Goal: Information Seeking & Learning: Learn about a topic

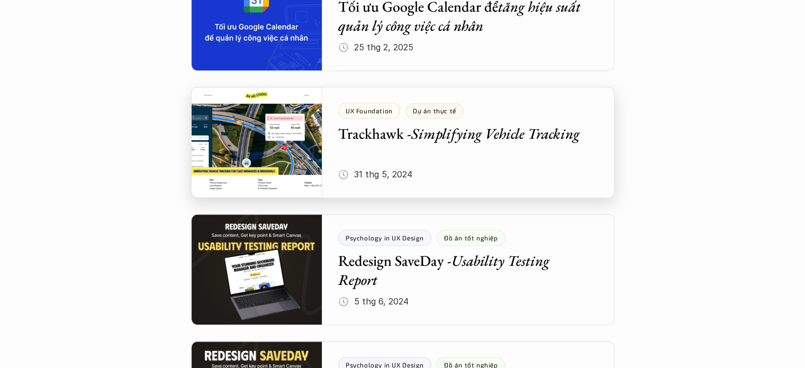
scroll to position [635, 0]
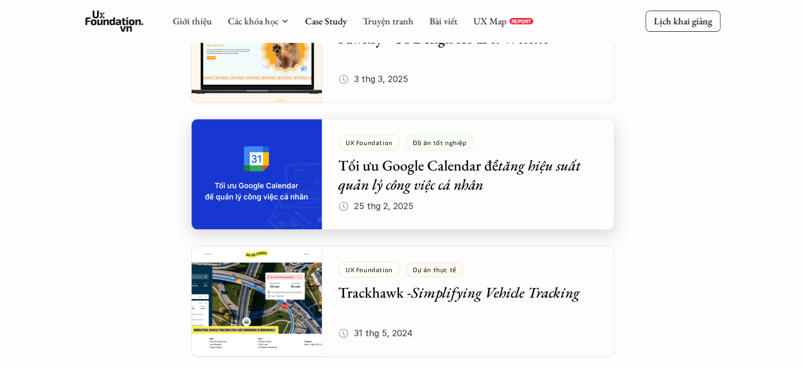
click at [488, 172] on div at bounding box center [403, 174] width 424 height 111
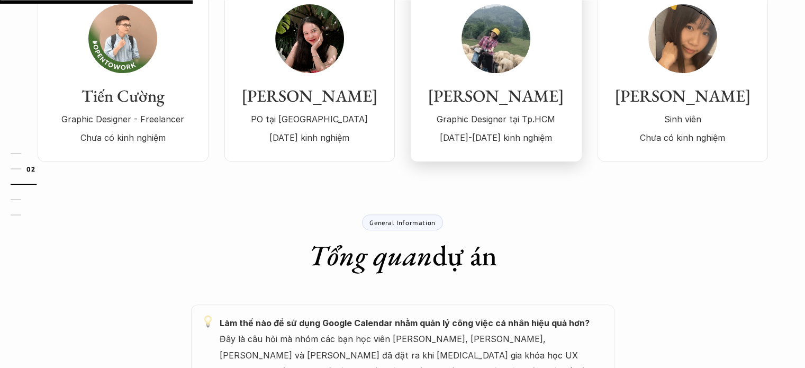
scroll to position [159, 0]
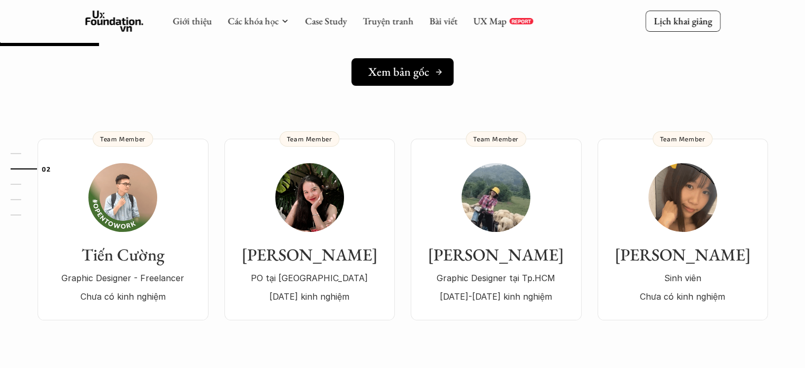
click at [413, 82] on link "Xem bản gốc" at bounding box center [403, 72] width 102 height 28
click at [414, 69] on h5 "Xem bản gốc" at bounding box center [399, 72] width 61 height 14
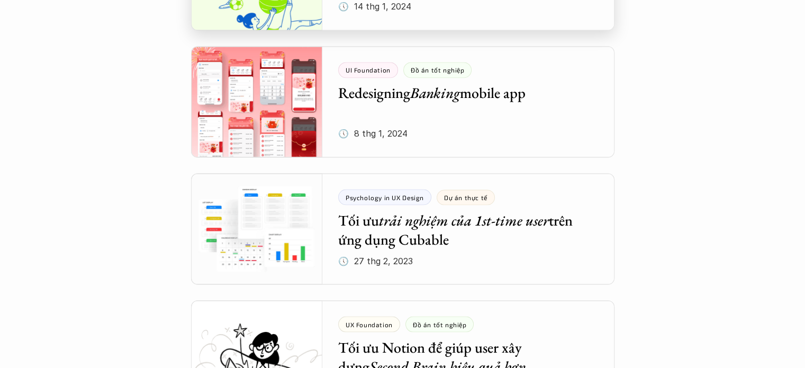
scroll to position [1906, 0]
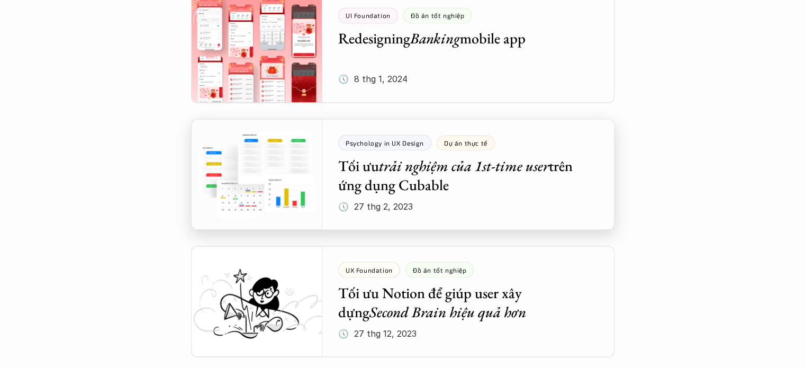
click at [465, 173] on div at bounding box center [403, 174] width 424 height 111
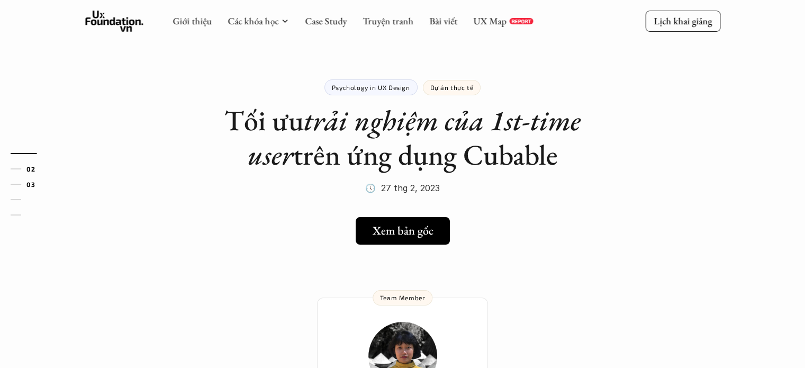
scroll to position [159, 0]
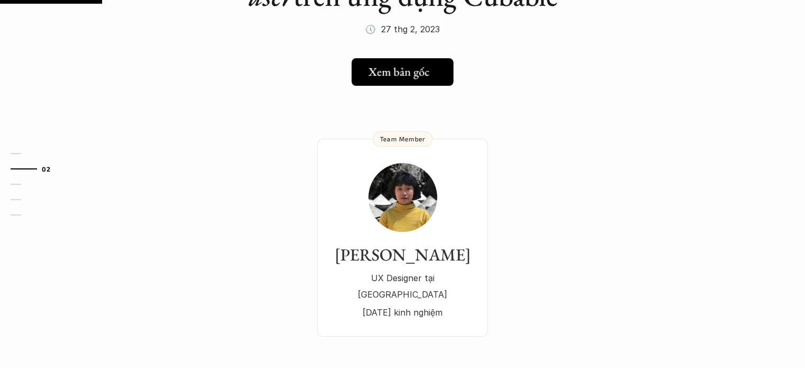
click at [422, 76] on h5 "Xem bản gốc" at bounding box center [398, 72] width 61 height 14
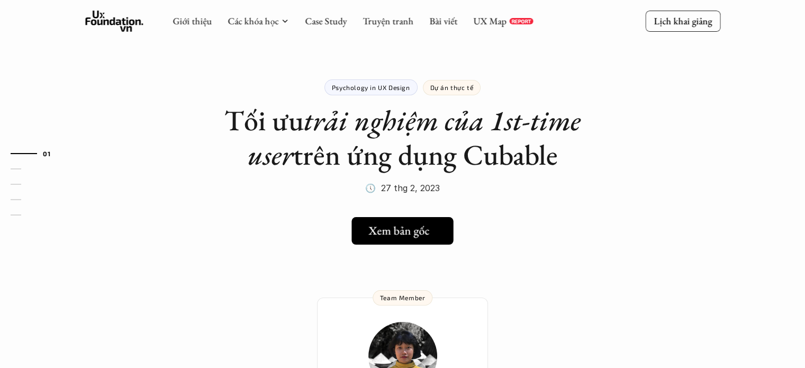
click at [382, 235] on h5 "Xem bản gốc" at bounding box center [398, 231] width 61 height 14
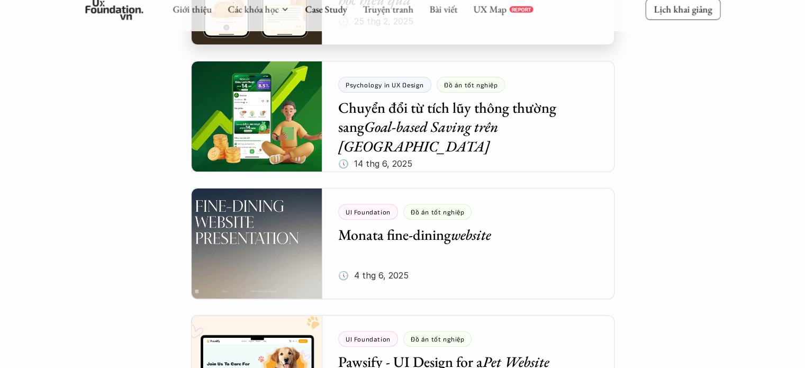
scroll to position [318, 0]
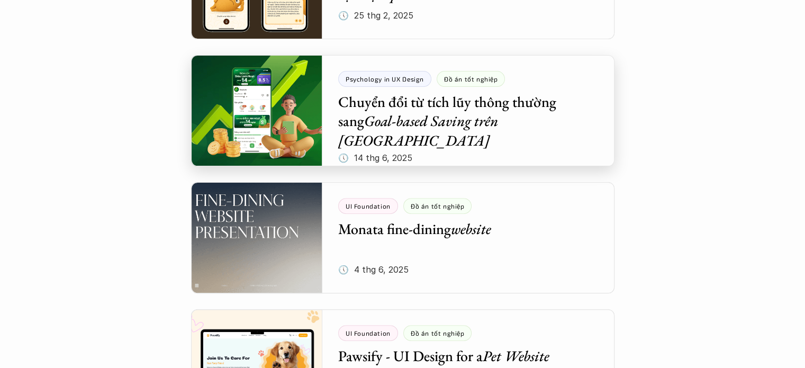
click at [491, 104] on div at bounding box center [403, 110] width 424 height 111
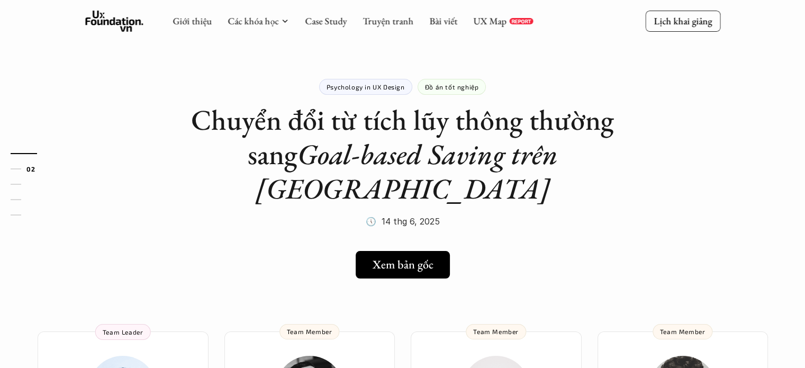
scroll to position [159, 0]
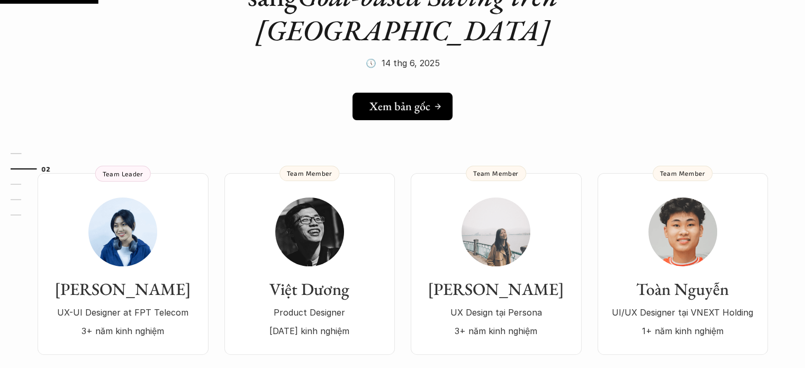
click at [400, 100] on h5 "Xem bản gốc" at bounding box center [400, 107] width 61 height 14
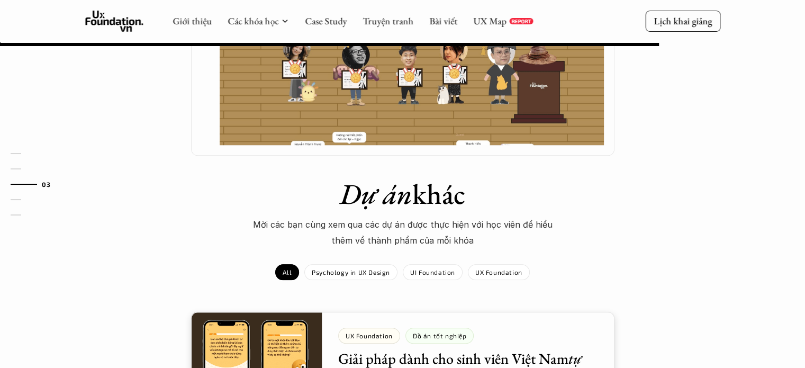
scroll to position [794, 0]
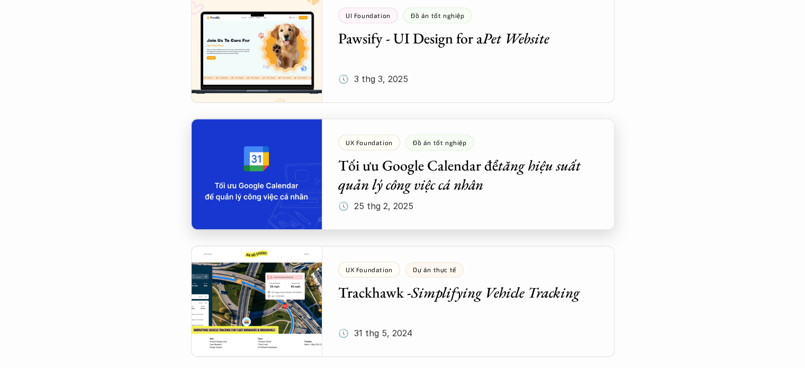
scroll to position [794, 0]
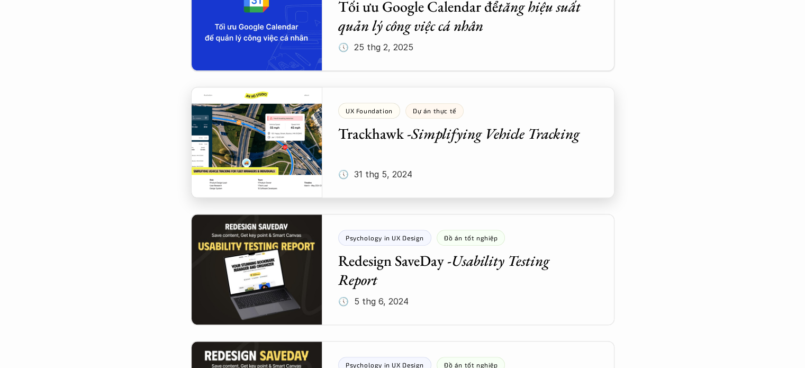
click at [471, 137] on div at bounding box center [403, 142] width 424 height 111
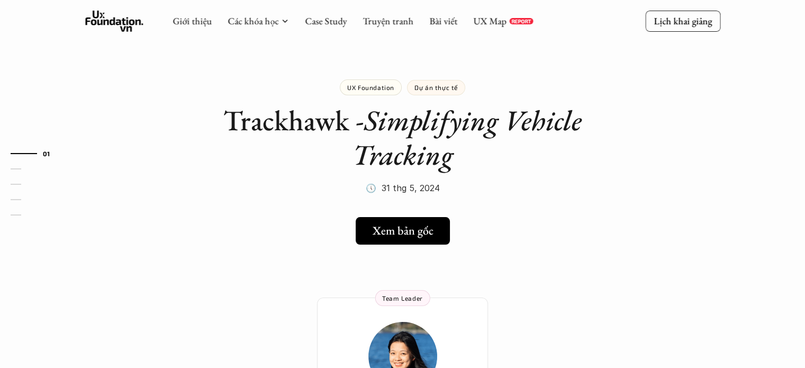
scroll to position [159, 0]
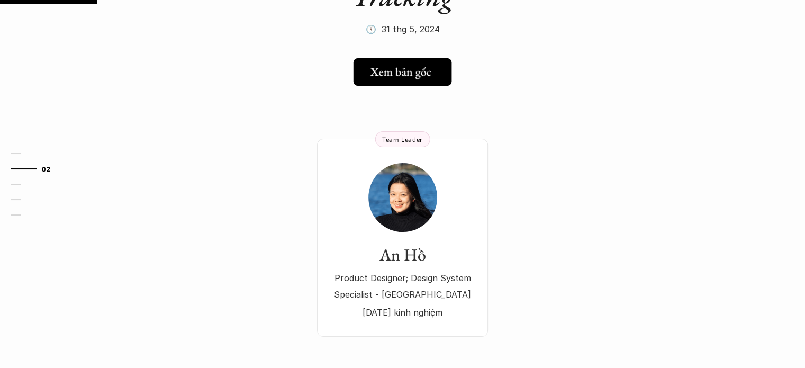
click at [394, 61] on link "Xem bản gốc" at bounding box center [403, 72] width 98 height 28
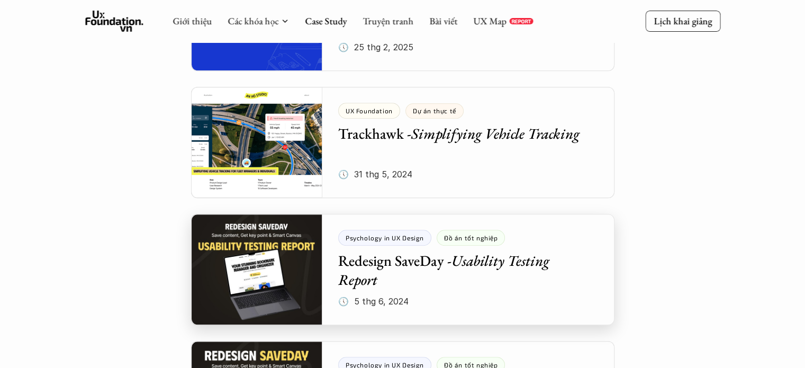
scroll to position [953, 0]
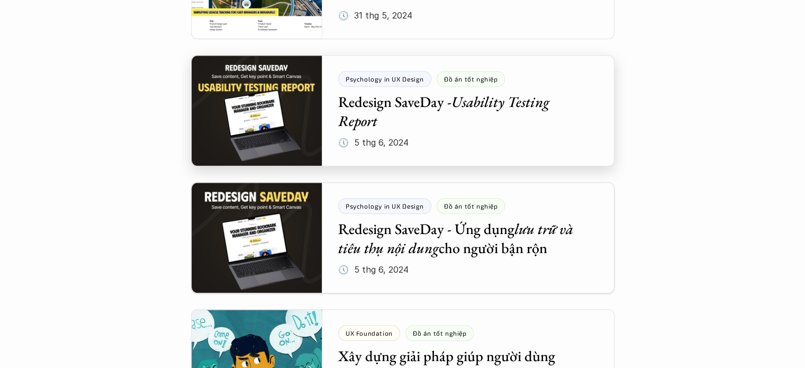
click at [375, 107] on div at bounding box center [403, 110] width 424 height 111
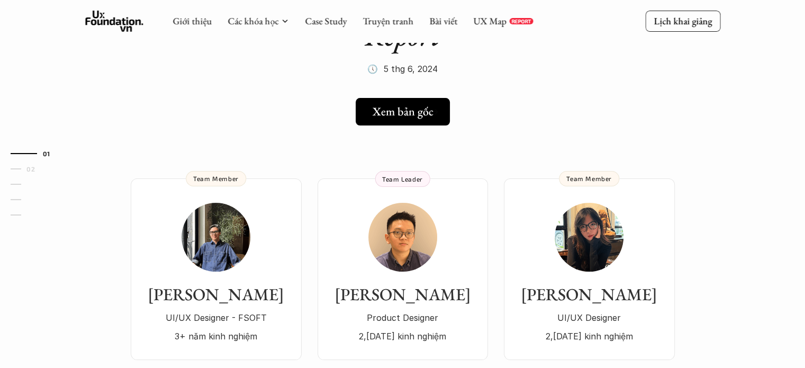
scroll to position [159, 0]
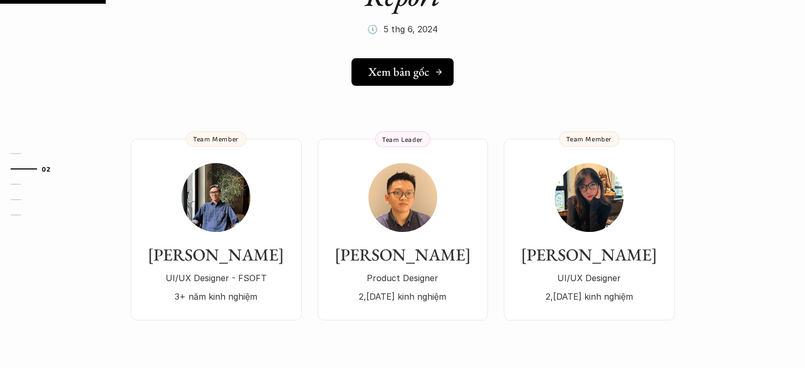
click at [398, 69] on h5 "Xem bản gốc" at bounding box center [398, 72] width 61 height 14
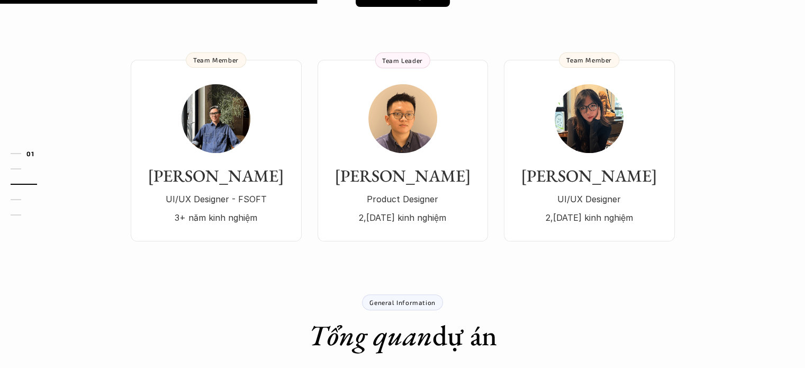
scroll to position [0, 0]
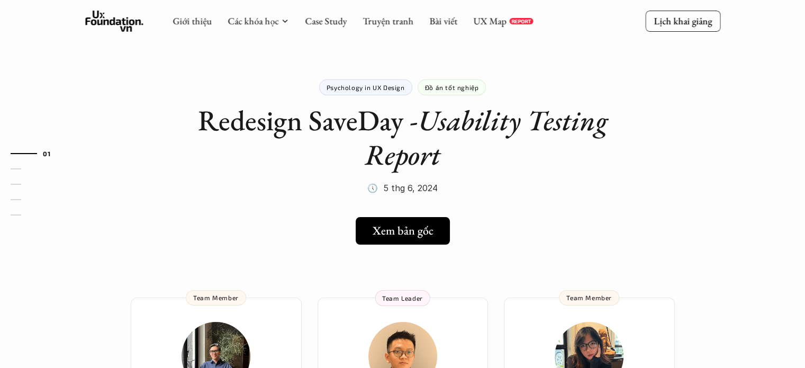
click at [324, 13] on div "Giới thiệu Các khóa học Case Study Truyện tranh Bài viết UX Map REPORT" at bounding box center [353, 21] width 361 height 21
click at [320, 20] on link "Case Study" at bounding box center [326, 21] width 42 height 12
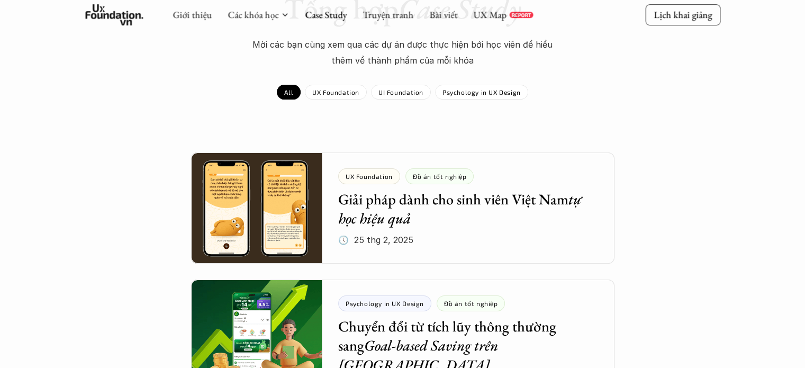
scroll to position [159, 0]
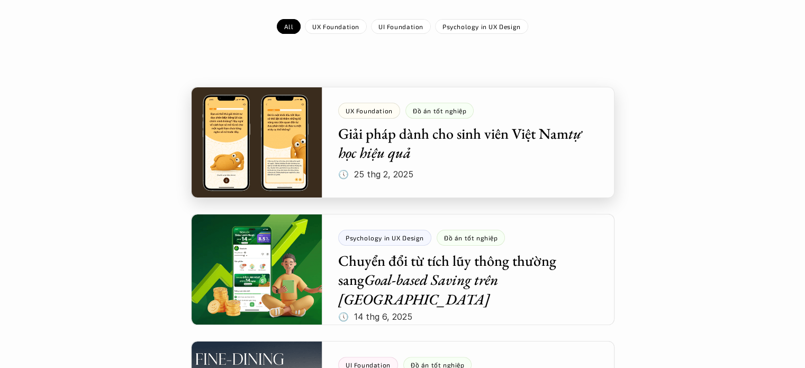
click at [447, 138] on div at bounding box center [403, 142] width 424 height 111
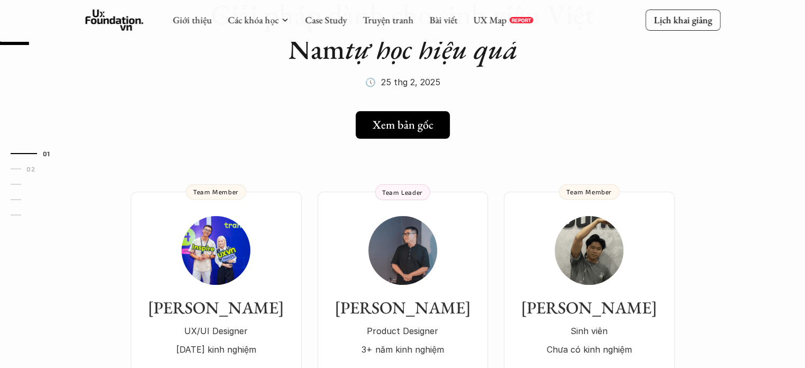
scroll to position [159, 0]
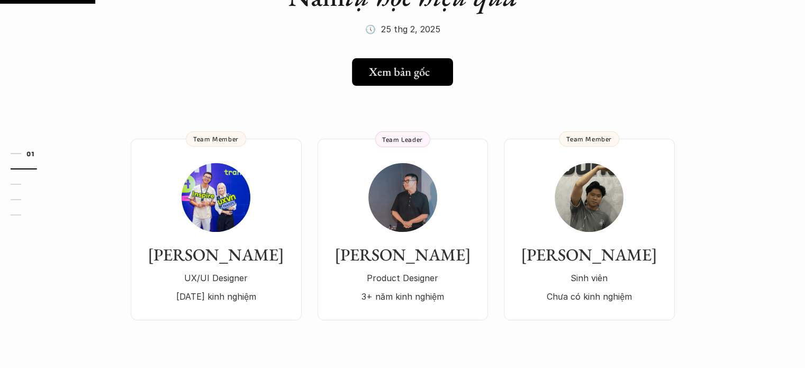
click at [390, 67] on h5 "Xem bản gốc" at bounding box center [399, 72] width 61 height 14
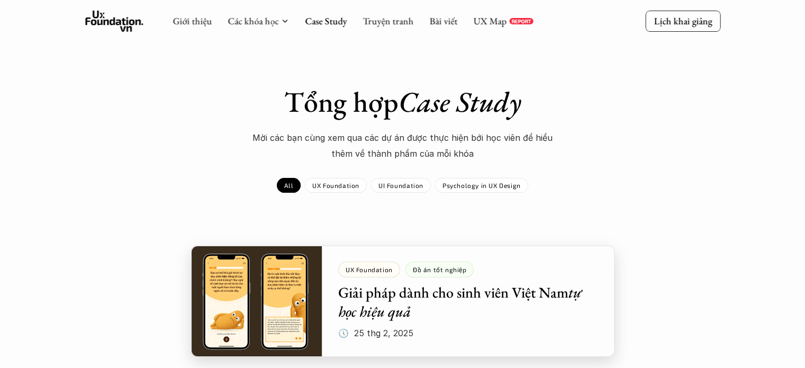
click at [445, 295] on div at bounding box center [403, 301] width 424 height 111
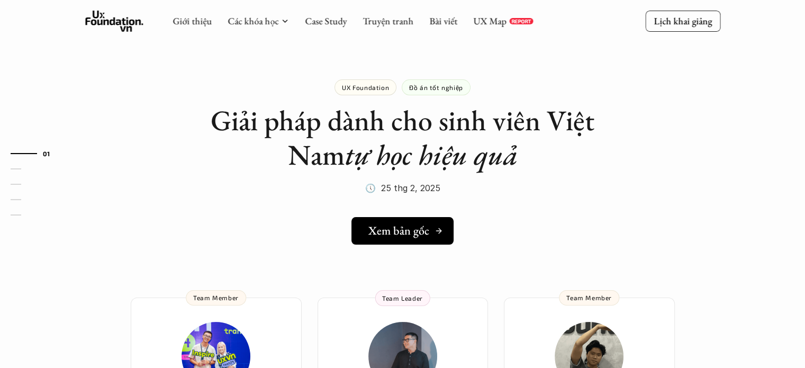
click at [383, 230] on h5 "Xem bản gốc" at bounding box center [398, 231] width 61 height 14
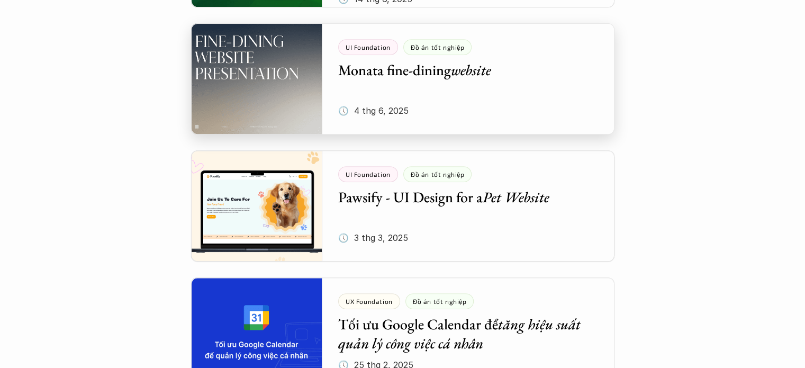
scroll to position [635, 0]
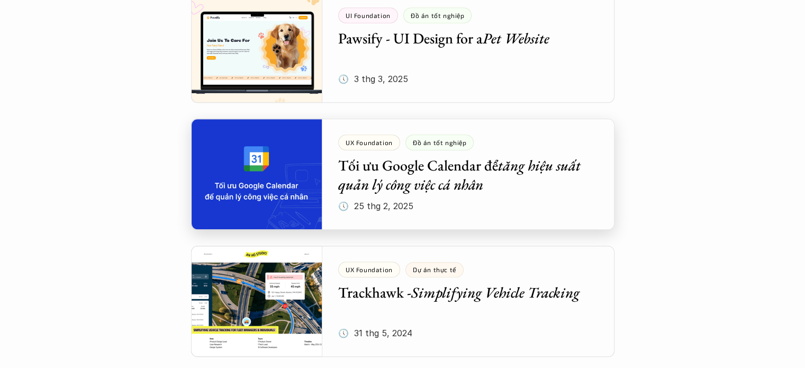
click at [400, 173] on div at bounding box center [403, 174] width 424 height 111
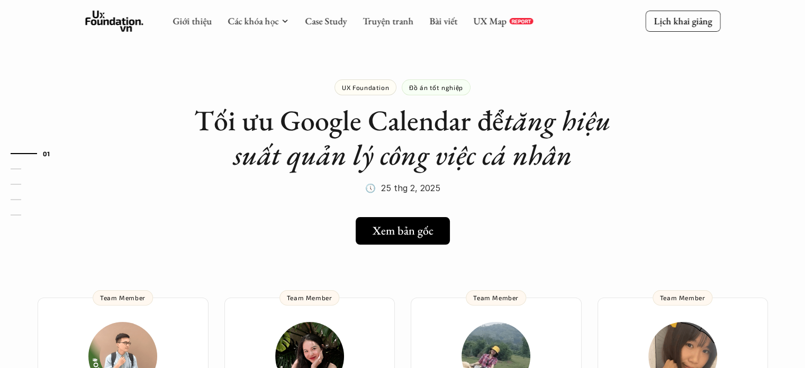
click at [396, 220] on link "Xem bản gốc" at bounding box center [402, 231] width 98 height 28
